Goal: Task Accomplishment & Management: Use online tool/utility

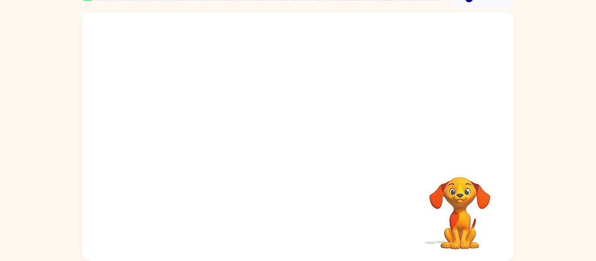
scroll to position [45, 0]
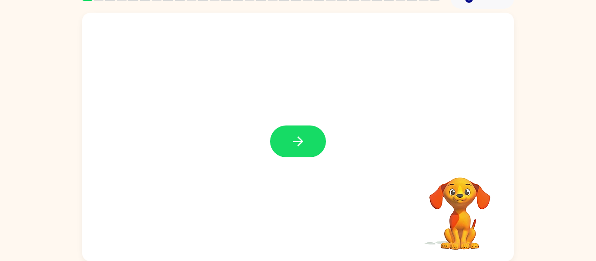
click at [470, 241] on video "Your browser must support playing .mp4 files to use Literably. Please try using…" at bounding box center [459, 207] width 87 height 87
click at [308, 133] on button "button" at bounding box center [298, 142] width 56 height 32
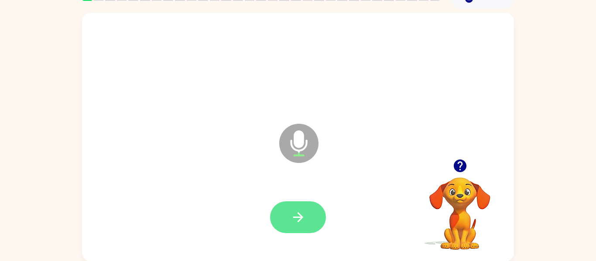
click at [298, 223] on icon "button" at bounding box center [298, 218] width 10 height 10
click at [297, 148] on icon "Microphone The Microphone is here when it is your turn to talk" at bounding box center [342, 154] width 131 height 65
click at [304, 218] on icon "button" at bounding box center [298, 217] width 15 height 15
click at [308, 219] on button "button" at bounding box center [298, 218] width 56 height 32
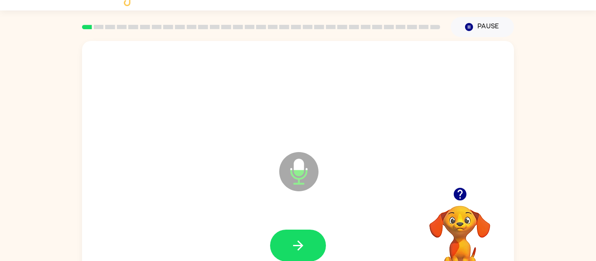
scroll to position [45, 0]
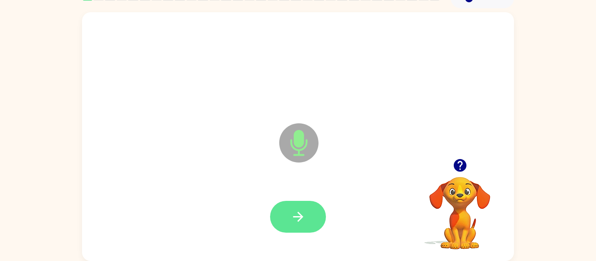
click at [297, 218] on icon "button" at bounding box center [298, 217] width 15 height 15
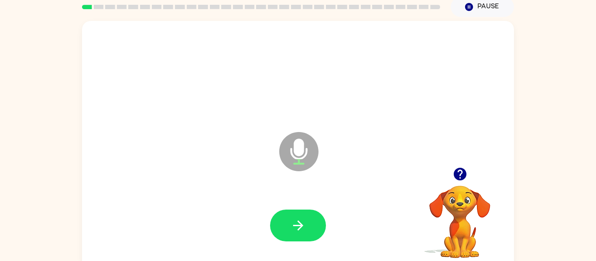
scroll to position [29, 0]
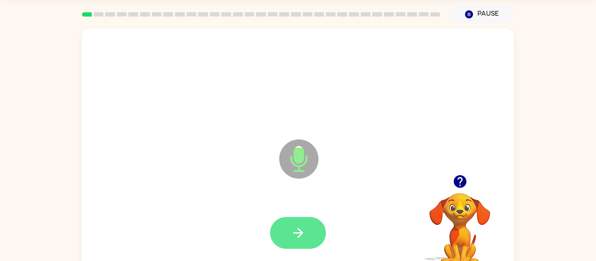
click at [298, 235] on icon "button" at bounding box center [298, 233] width 15 height 15
click at [316, 244] on button "button" at bounding box center [298, 233] width 56 height 32
click at [290, 234] on button "button" at bounding box center [298, 233] width 56 height 32
click at [291, 244] on button "button" at bounding box center [298, 233] width 56 height 32
click at [292, 235] on icon "button" at bounding box center [298, 233] width 15 height 15
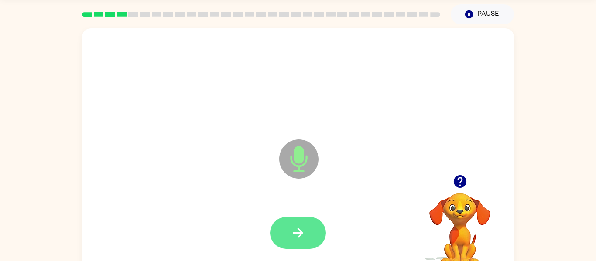
click at [300, 228] on icon "button" at bounding box center [298, 233] width 15 height 15
click at [309, 231] on button "button" at bounding box center [298, 233] width 56 height 32
click at [299, 243] on button "button" at bounding box center [298, 233] width 56 height 32
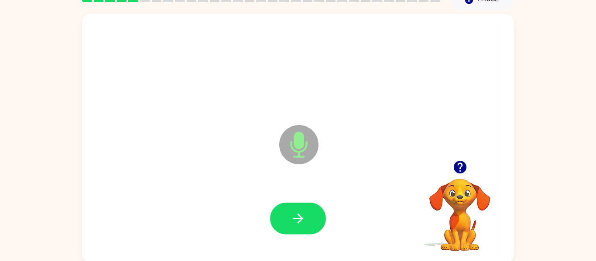
scroll to position [45, 0]
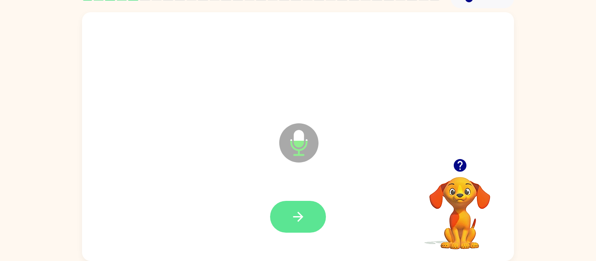
click at [293, 223] on icon "button" at bounding box center [298, 217] width 15 height 15
click at [296, 230] on button "button" at bounding box center [298, 217] width 56 height 32
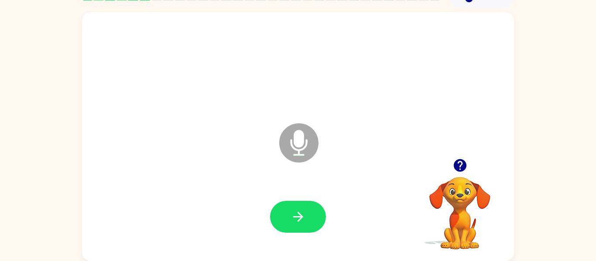
click at [470, 202] on video "Your browser must support playing .mp4 files to use Literably. Please try using…" at bounding box center [459, 207] width 87 height 87
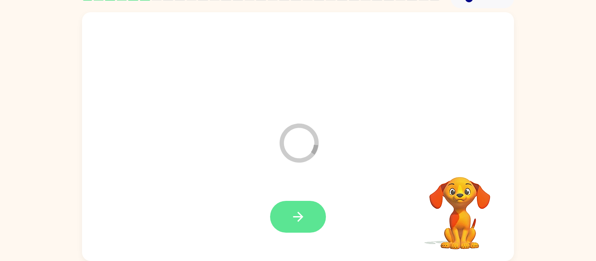
click at [292, 220] on icon "button" at bounding box center [298, 217] width 15 height 15
click at [299, 220] on icon "button" at bounding box center [298, 217] width 10 height 10
click at [303, 212] on icon "button" at bounding box center [298, 217] width 15 height 15
click at [299, 213] on icon "button" at bounding box center [298, 217] width 10 height 10
click at [296, 223] on icon "button" at bounding box center [298, 217] width 15 height 15
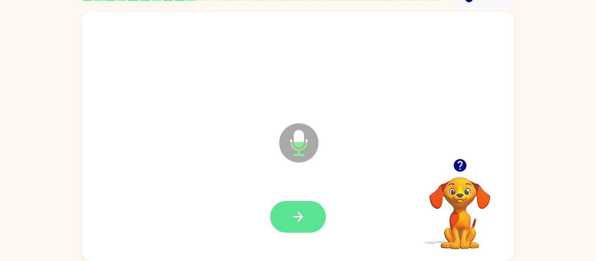
click at [303, 221] on icon "button" at bounding box center [298, 217] width 15 height 15
click at [299, 219] on icon "button" at bounding box center [298, 217] width 15 height 15
click at [301, 214] on icon "button" at bounding box center [298, 217] width 15 height 15
click at [298, 220] on icon "button" at bounding box center [298, 217] width 15 height 15
click at [312, 218] on button "button" at bounding box center [298, 217] width 56 height 32
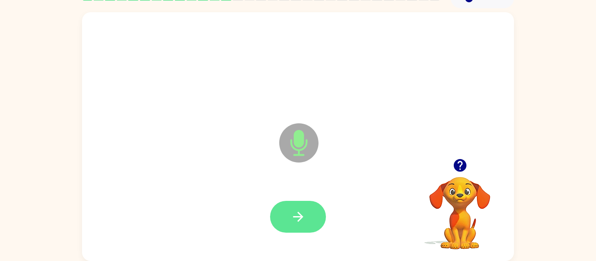
click at [309, 229] on button "button" at bounding box center [298, 217] width 56 height 32
click at [303, 220] on icon "button" at bounding box center [298, 217] width 15 height 15
click at [303, 218] on icon "button" at bounding box center [298, 217] width 15 height 15
click at [306, 213] on button "button" at bounding box center [298, 217] width 56 height 32
click at [298, 215] on icon "button" at bounding box center [298, 217] width 15 height 15
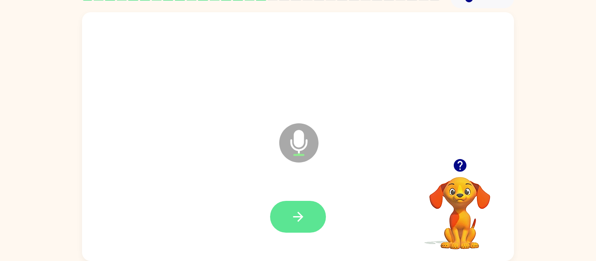
click at [302, 213] on icon "button" at bounding box center [298, 217] width 15 height 15
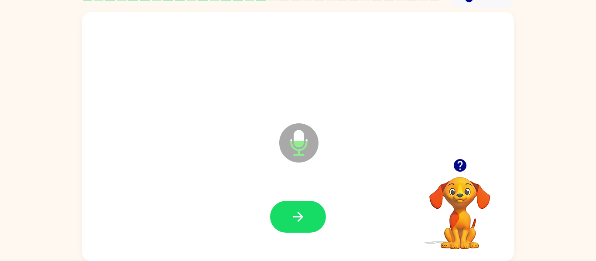
click at [275, 203] on div at bounding box center [298, 217] width 56 height 32
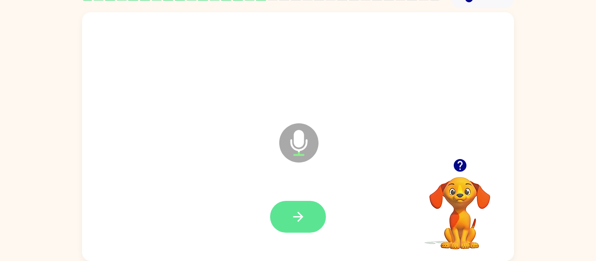
click at [299, 218] on icon "button" at bounding box center [298, 217] width 15 height 15
click at [313, 230] on button "button" at bounding box center [298, 217] width 56 height 32
click at [311, 227] on button "button" at bounding box center [298, 217] width 56 height 32
click at [303, 214] on icon "button" at bounding box center [298, 217] width 15 height 15
click at [314, 223] on button "button" at bounding box center [298, 217] width 56 height 32
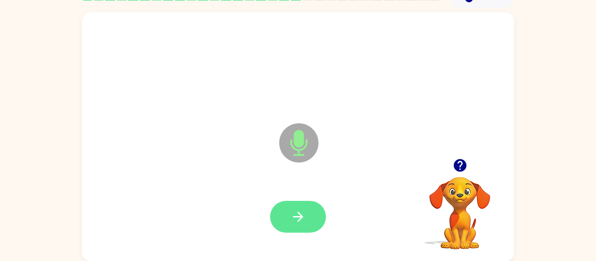
click at [286, 212] on button "button" at bounding box center [298, 217] width 56 height 32
click at [296, 211] on icon "button" at bounding box center [298, 217] width 15 height 15
click at [298, 218] on icon "button" at bounding box center [298, 217] width 15 height 15
click at [298, 219] on icon "button" at bounding box center [298, 217] width 15 height 15
click at [466, 166] on icon "button" at bounding box center [460, 165] width 13 height 13
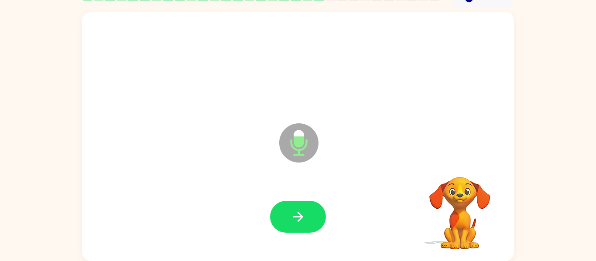
click at [464, 170] on video "Your browser must support playing .mp4 files to use Literably. Please try using…" at bounding box center [459, 207] width 87 height 87
click at [453, 160] on icon "button" at bounding box center [460, 165] width 15 height 15
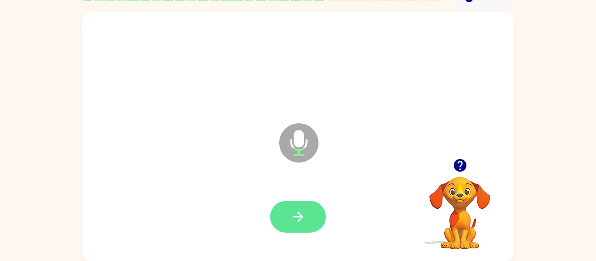
click at [298, 213] on icon "button" at bounding box center [298, 217] width 15 height 15
click at [459, 168] on icon "button" at bounding box center [460, 165] width 13 height 13
click at [303, 220] on icon "button" at bounding box center [298, 217] width 15 height 15
click at [296, 213] on icon "button" at bounding box center [298, 217] width 15 height 15
click at [310, 209] on button "button" at bounding box center [298, 217] width 56 height 32
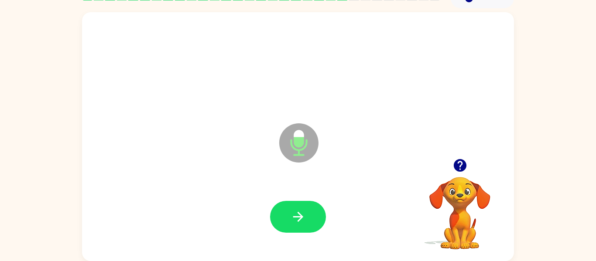
click at [458, 168] on icon "button" at bounding box center [460, 165] width 13 height 13
click at [318, 214] on button "button" at bounding box center [298, 217] width 56 height 32
click at [464, 173] on icon "button" at bounding box center [460, 165] width 15 height 15
click at [464, 166] on icon "button" at bounding box center [460, 165] width 13 height 13
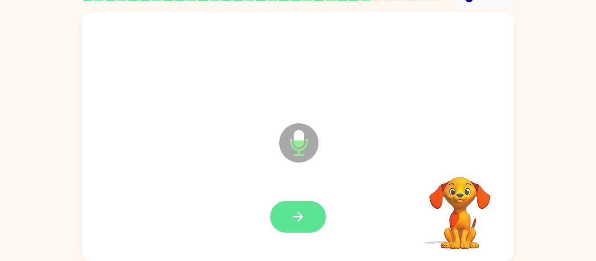
click at [307, 214] on button "button" at bounding box center [298, 217] width 56 height 32
click at [298, 221] on icon "button" at bounding box center [298, 217] width 10 height 10
click at [305, 223] on icon "button" at bounding box center [298, 217] width 15 height 15
click at [303, 219] on icon "button" at bounding box center [298, 217] width 15 height 15
click at [301, 224] on icon "button" at bounding box center [298, 217] width 15 height 15
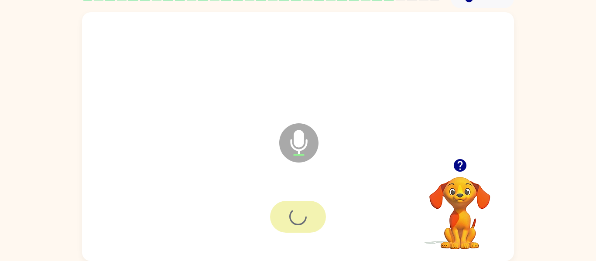
click at [302, 224] on div at bounding box center [298, 217] width 56 height 32
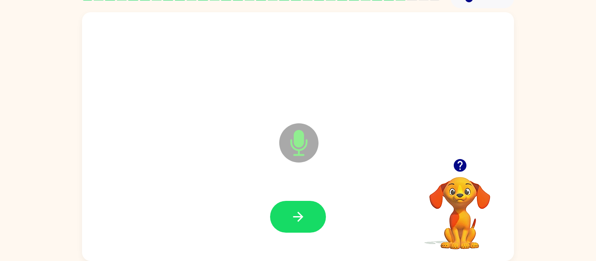
click at [457, 161] on icon "button" at bounding box center [460, 165] width 13 height 13
click at [302, 227] on button "button" at bounding box center [298, 217] width 56 height 32
click at [306, 220] on icon "button" at bounding box center [298, 217] width 15 height 15
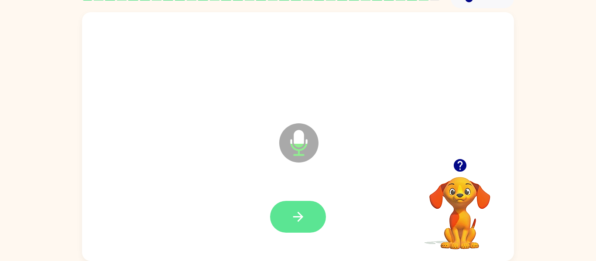
click at [298, 219] on icon "button" at bounding box center [298, 217] width 15 height 15
click at [297, 224] on icon "button" at bounding box center [298, 217] width 15 height 15
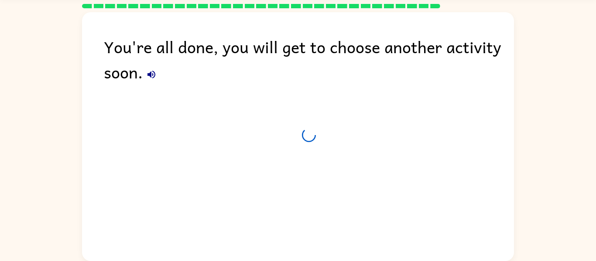
scroll to position [30, 0]
